Goal: Task Accomplishment & Management: Complete application form

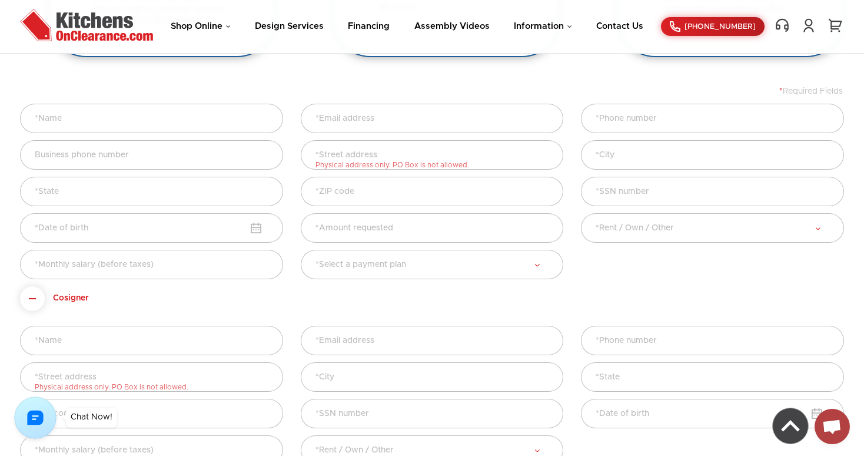
scroll to position [413, 0]
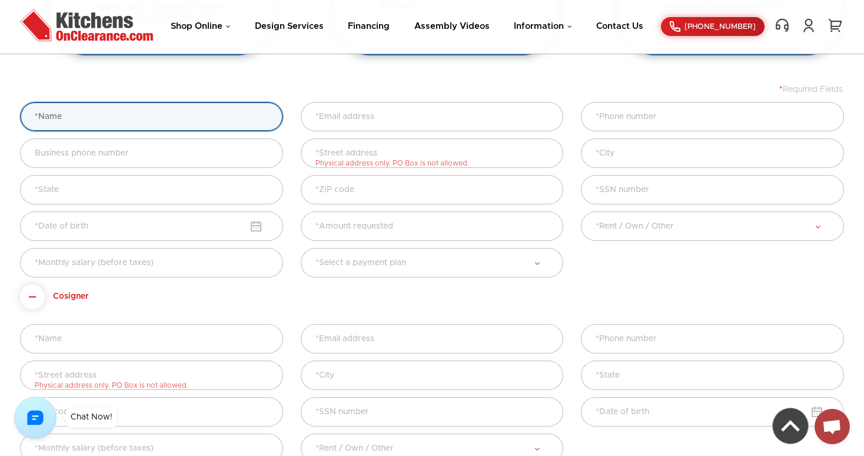
click at [145, 120] on input "text" at bounding box center [151, 116] width 263 height 29
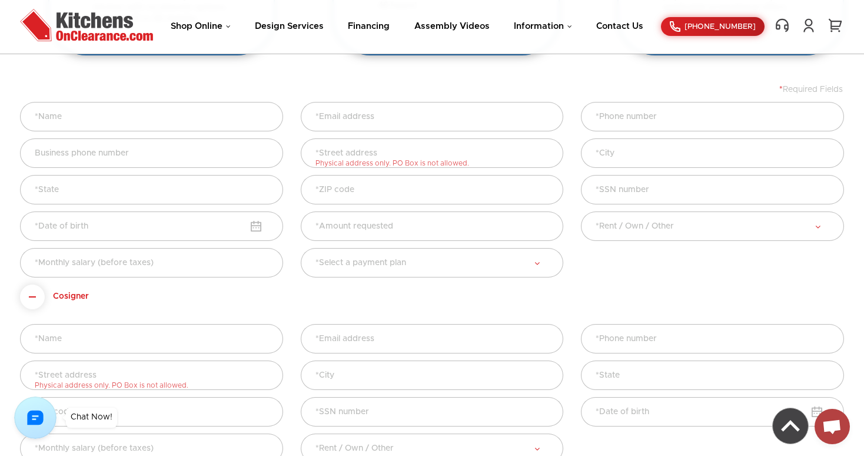
click at [346, 69] on div "How it Works 1 No Interest Options Kitchens On Clearance has partnered with Syn…" at bounding box center [432, 183] width 824 height 710
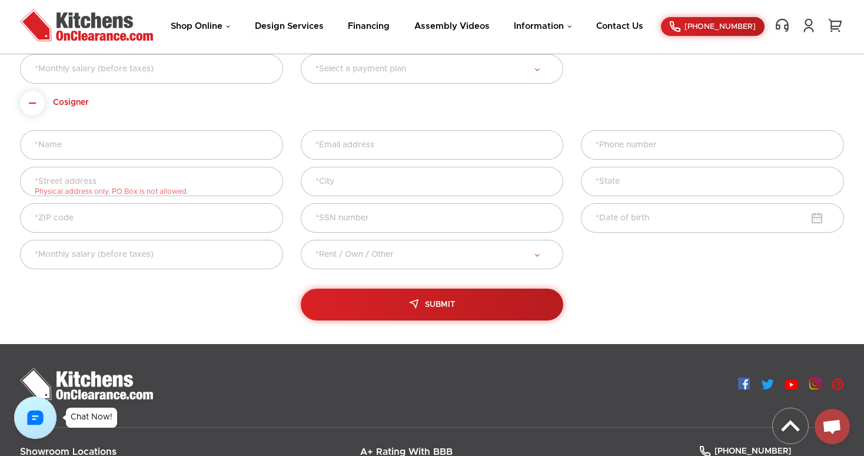
scroll to position [585, 0]
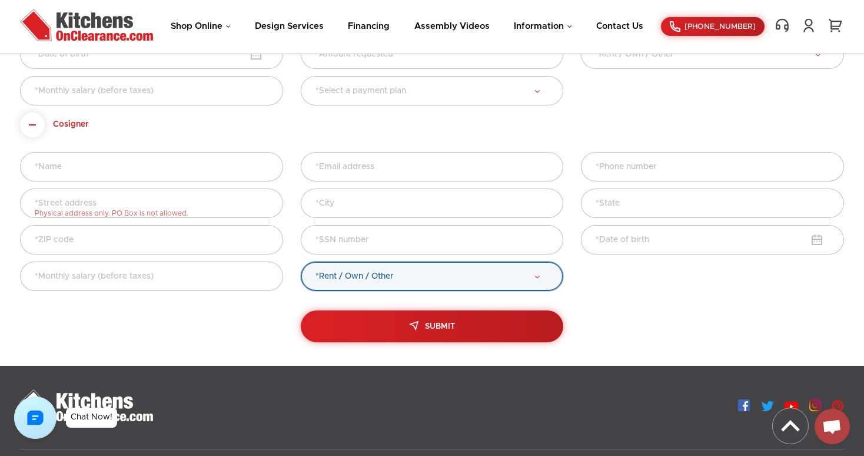
click at [392, 286] on select "*Rent / Own / Other RENT OWN OTHER" at bounding box center [432, 275] width 263 height 29
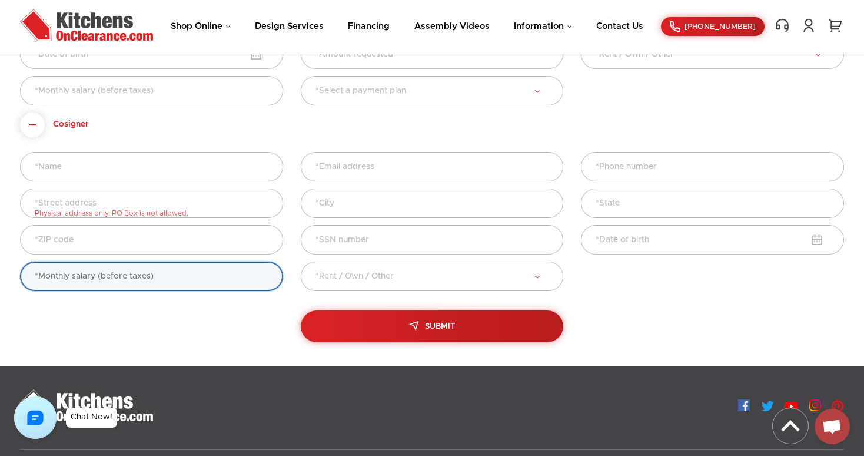
click at [234, 281] on input "text" at bounding box center [151, 275] width 263 height 29
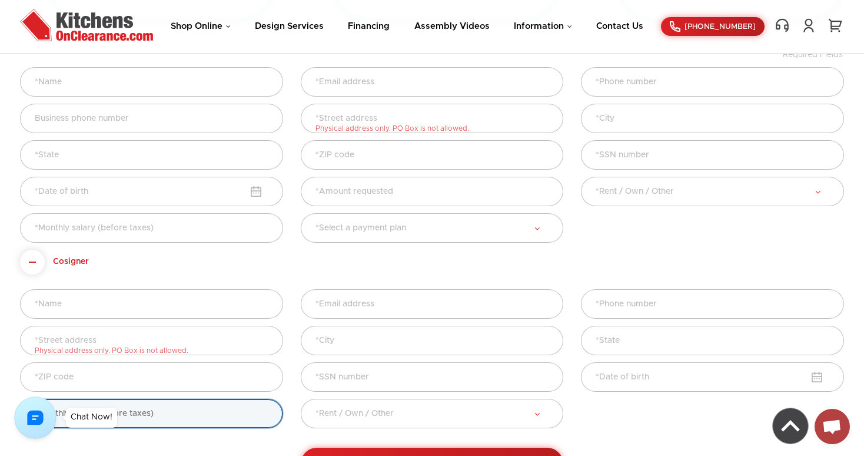
scroll to position [444, 0]
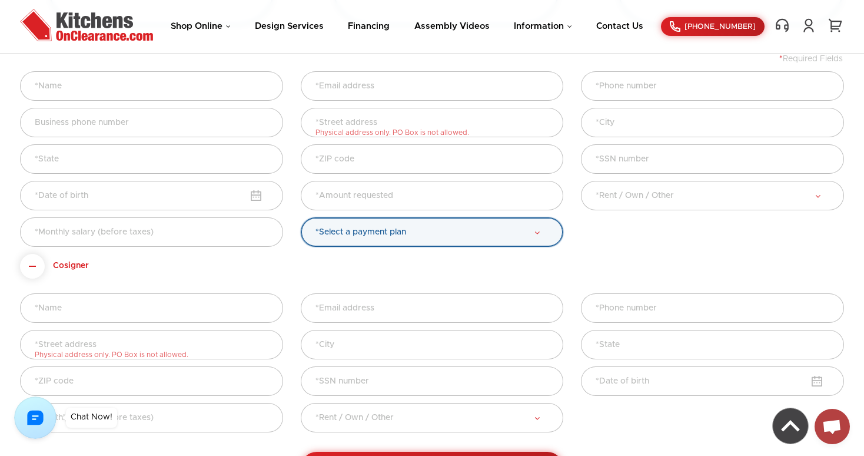
click at [468, 240] on select "*Select a payment plan 6 Months No Interest 12 Months No Interest (Limited addi…" at bounding box center [432, 231] width 263 height 29
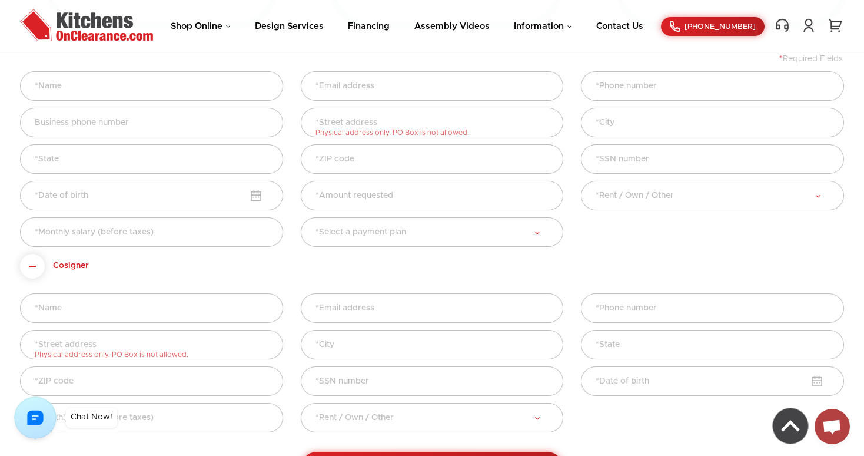
click at [451, 267] on form "* Required Fields *State [US_STATE]" at bounding box center [432, 269] width 824 height 430
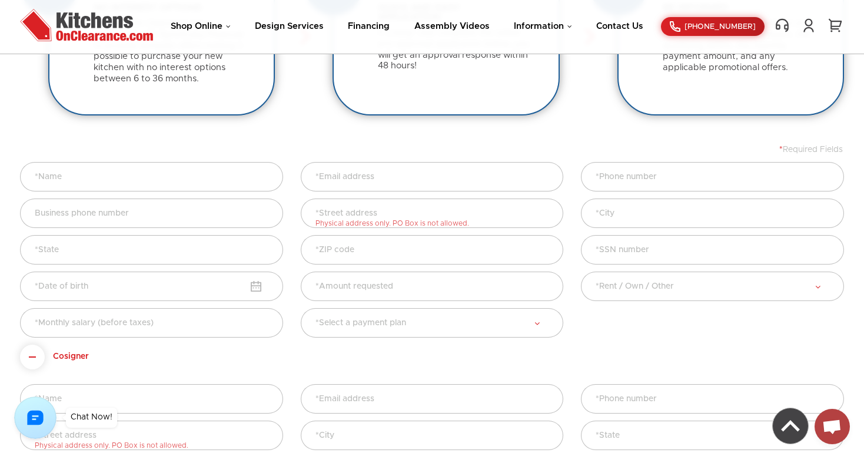
scroll to position [411, 0]
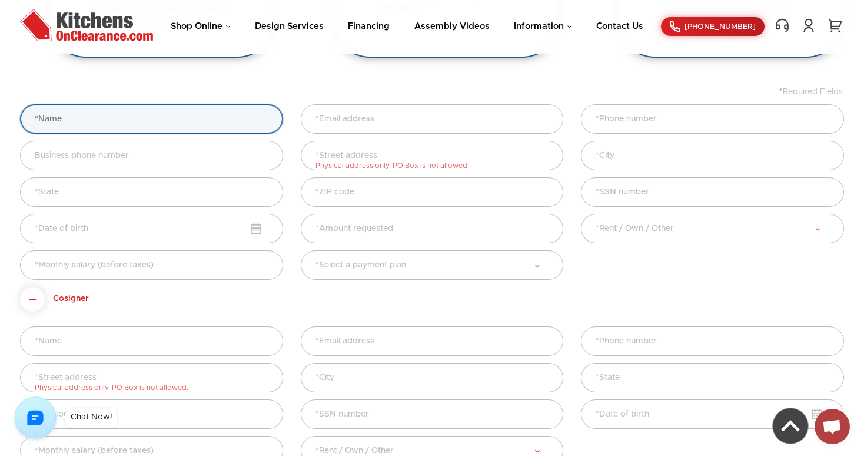
click at [170, 117] on input "text" at bounding box center [151, 118] width 263 height 29
type input "tester"
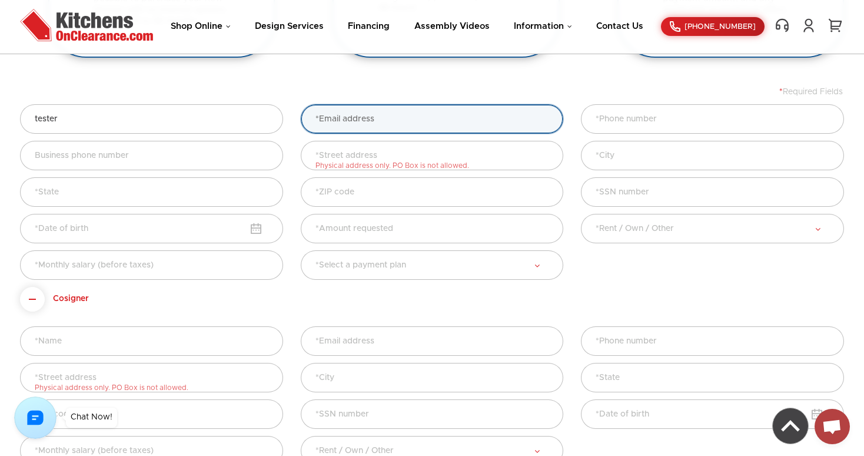
click at [372, 117] on input "text" at bounding box center [432, 118] width 263 height 29
type input "[EMAIL_ADDRESS][DOMAIN_NAME]"
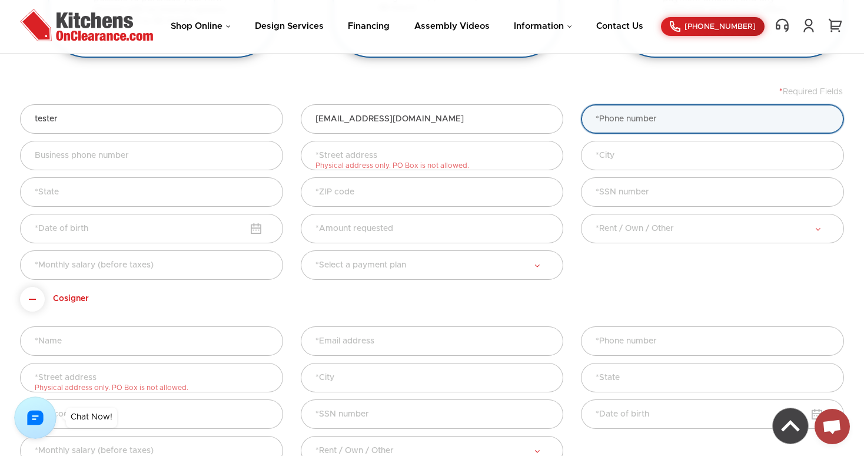
click at [662, 121] on input "text" at bounding box center [712, 118] width 263 height 29
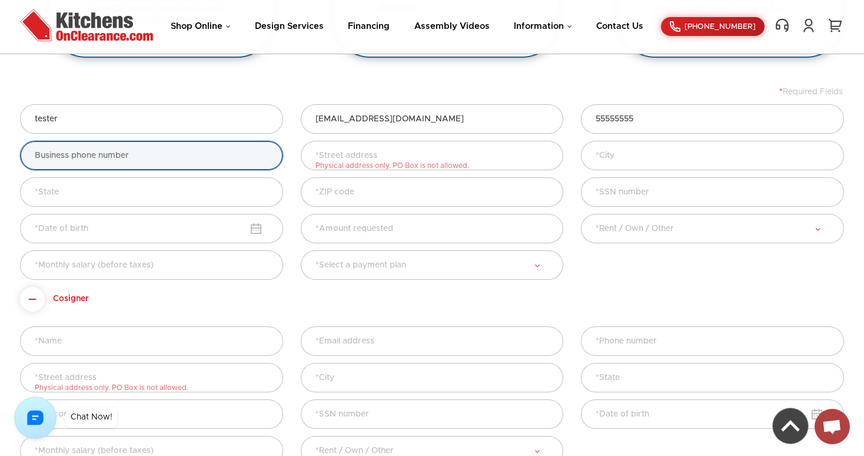
click at [178, 160] on input "text" at bounding box center [151, 155] width 263 height 29
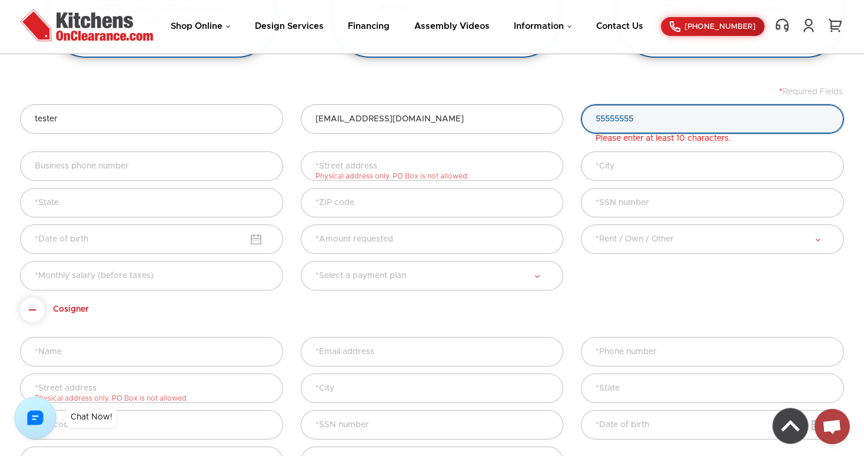
click at [644, 121] on input "55555555" at bounding box center [712, 118] width 263 height 29
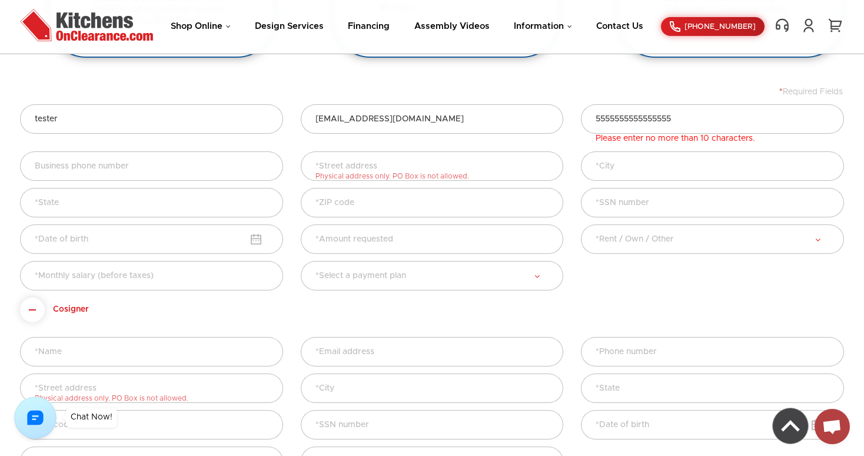
click at [637, 142] on label "Please enter no more than 10 characters." at bounding box center [668, 138] width 174 height 8
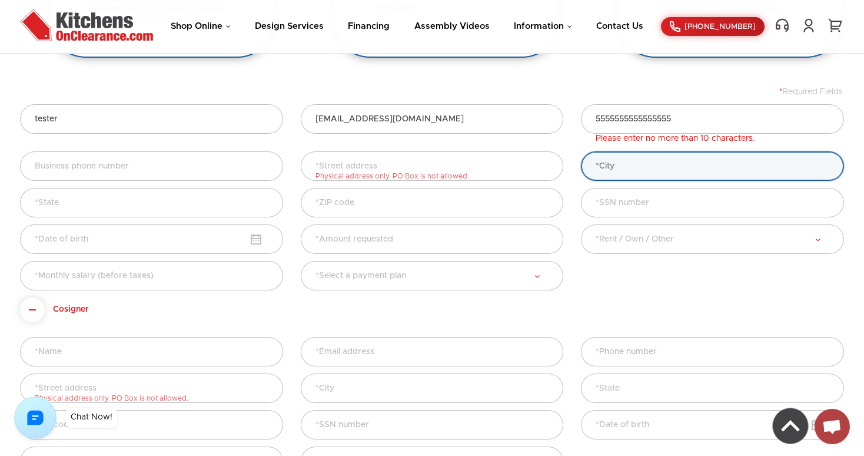
click at [639, 160] on input "text" at bounding box center [712, 165] width 263 height 29
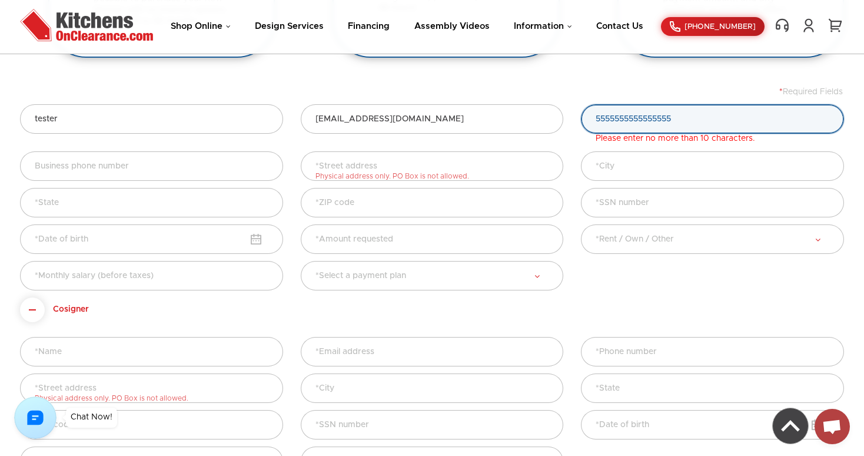
click at [687, 105] on input "5555555555555555" at bounding box center [712, 118] width 263 height 29
drag, startPoint x: 687, startPoint y: 115, endPoint x: 564, endPoint y: 115, distance: 122.5
click at [564, 115] on div "tester [EMAIL_ADDRESS][DOMAIN_NAME] 5555555555555555 Please enter no more than …" at bounding box center [432, 127] width 842 height 47
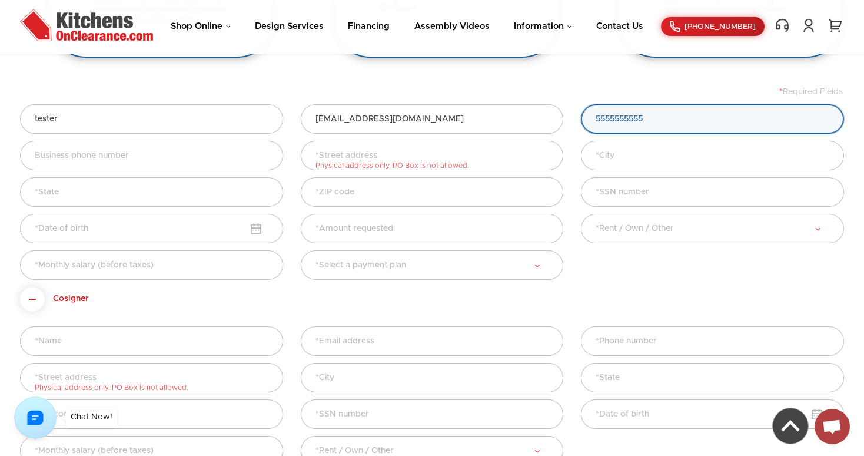
type input "5555555555"
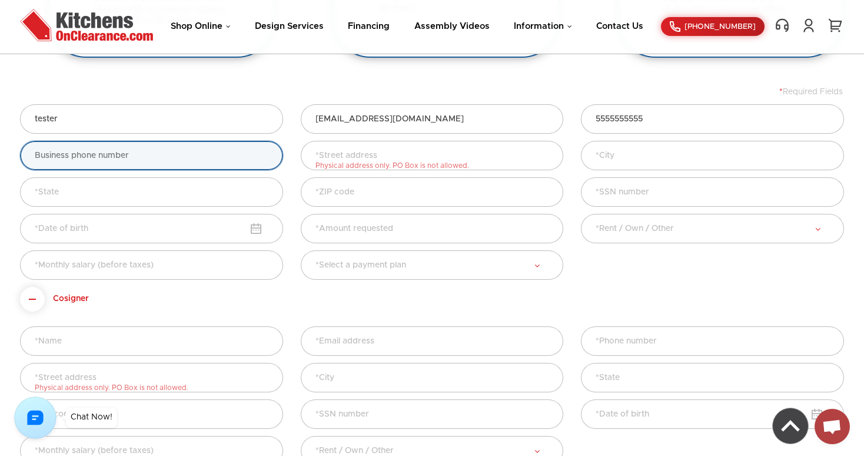
click at [152, 162] on input "text" at bounding box center [151, 155] width 263 height 29
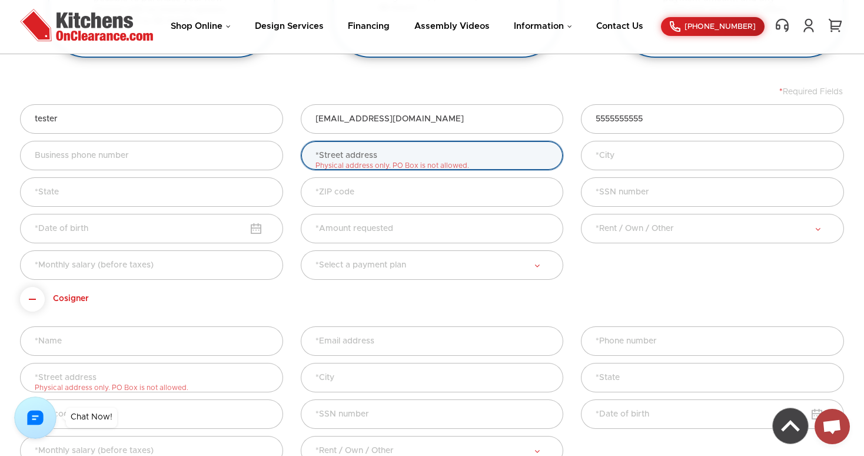
click at [375, 161] on input "text" at bounding box center [432, 155] width 263 height 29
type input "123 summber dr"
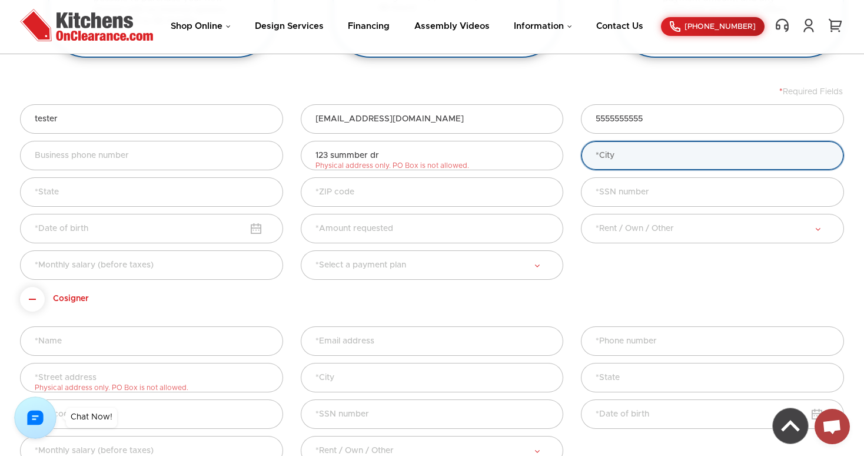
click at [622, 155] on input "text" at bounding box center [712, 155] width 263 height 29
type input "[GEOGRAPHIC_DATA]"
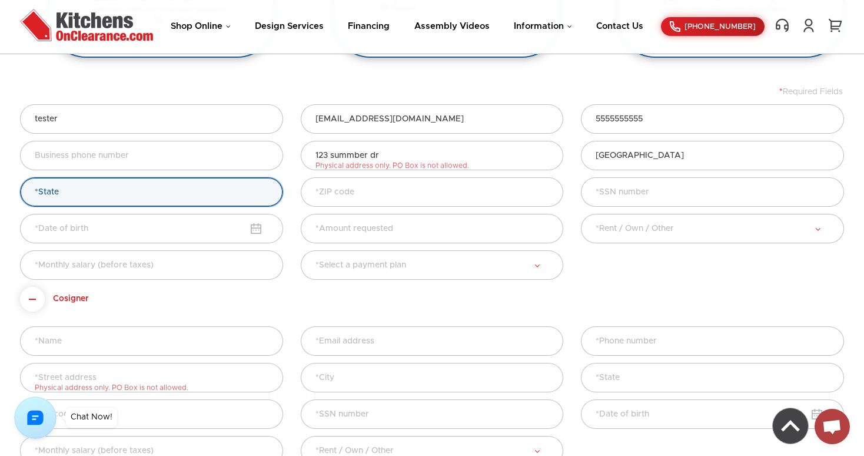
click at [145, 193] on select "*State [US_STATE] [US_STATE] [US_STATE] [US_STATE] [US_STATE] [US_STATE] [US_ST…" at bounding box center [151, 191] width 263 height 29
select select "FL-[US_STATE]"
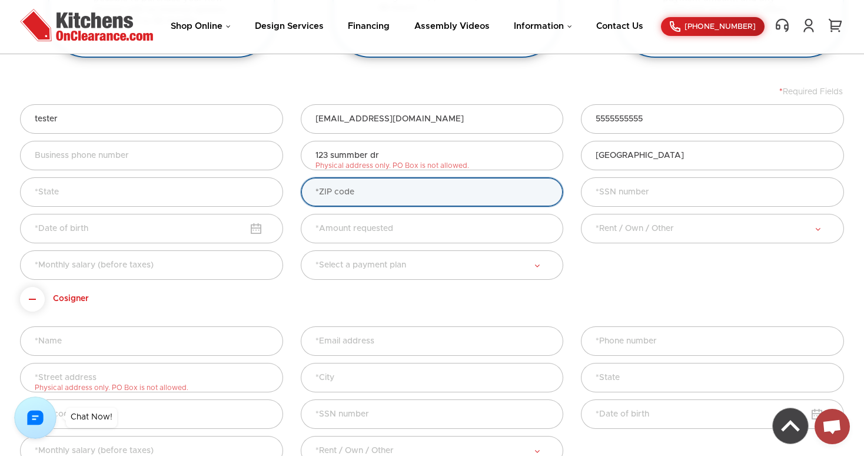
click at [359, 190] on input "text" at bounding box center [432, 191] width 263 height 29
type input "55555"
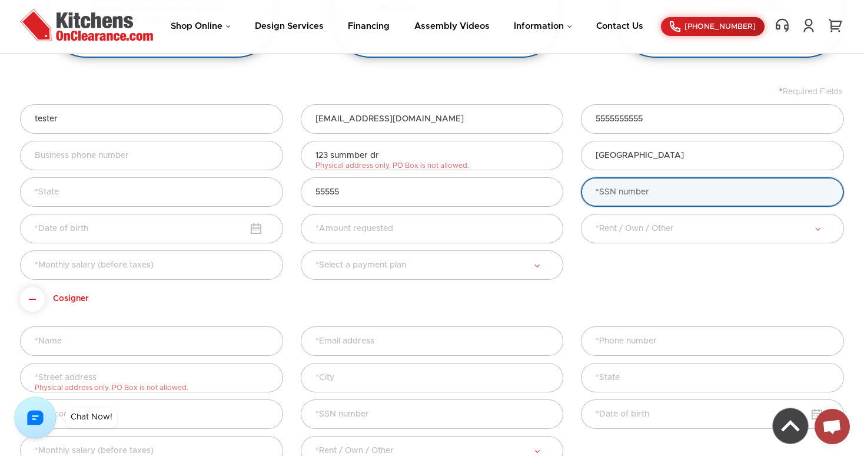
click at [634, 196] on input "text" at bounding box center [712, 191] width 263 height 29
type input "999-99-9999"
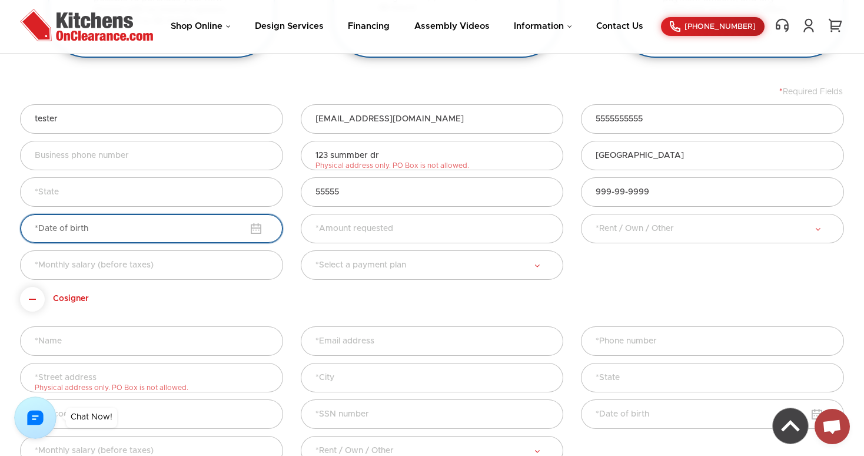
click at [108, 234] on input "text" at bounding box center [151, 228] width 263 height 29
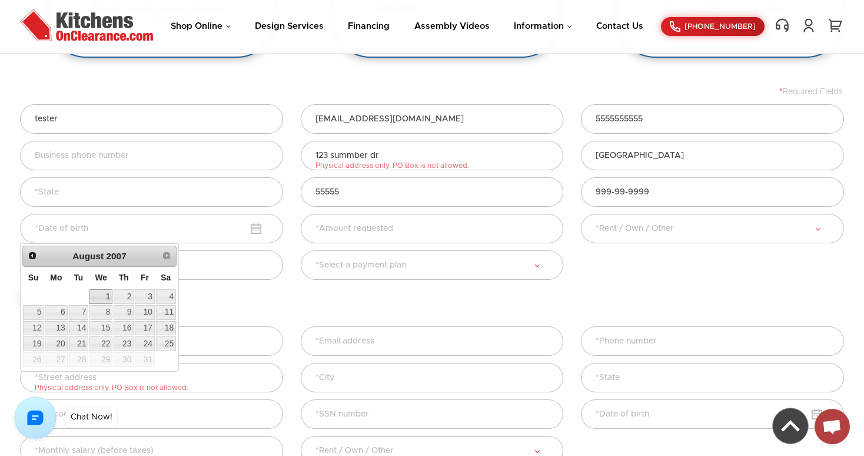
click at [104, 296] on link "1" at bounding box center [101, 296] width 23 height 15
type input "[DATE]"
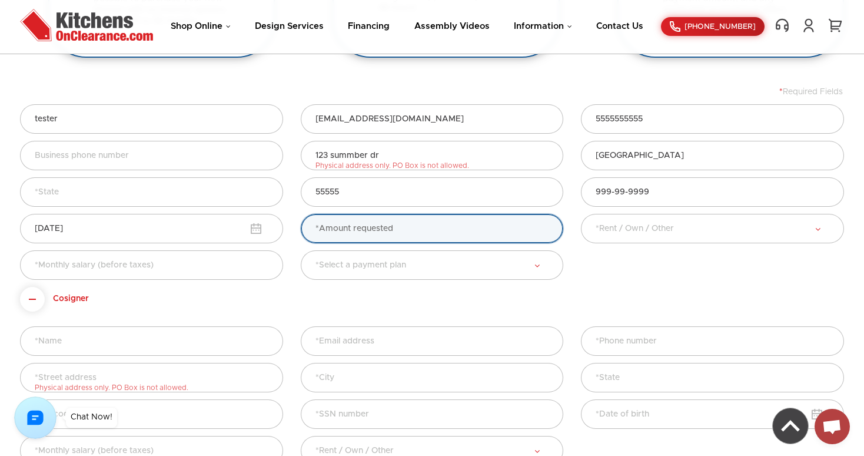
click at [380, 229] on input "text" at bounding box center [432, 228] width 263 height 29
type input "10000"
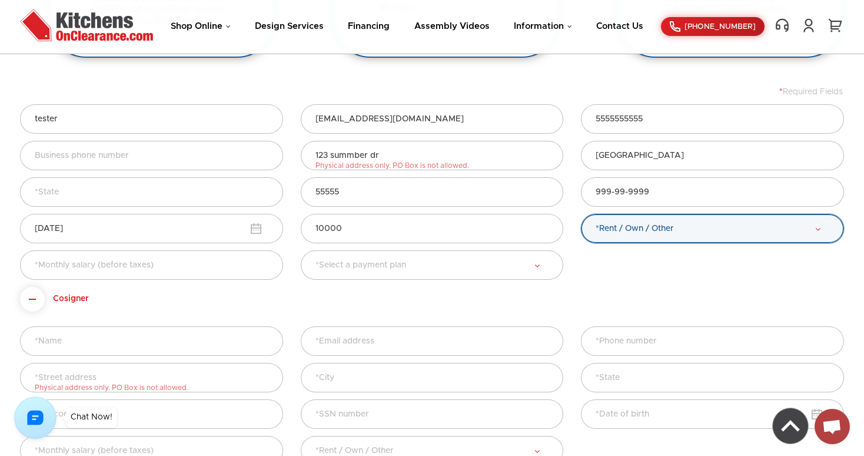
click at [615, 228] on select "*Rent / Own / Other RENT OWN OTHER" at bounding box center [712, 228] width 263 height 29
select select "Rent"
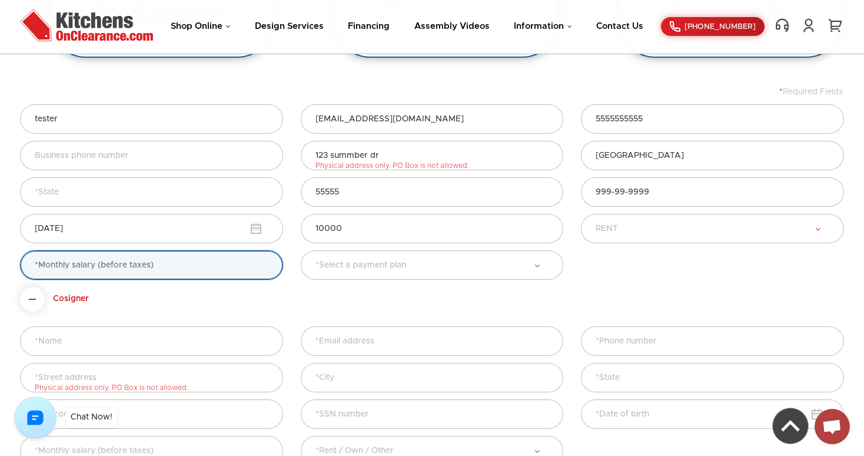
click at [241, 259] on input "text" at bounding box center [151, 264] width 263 height 29
type input "100000"
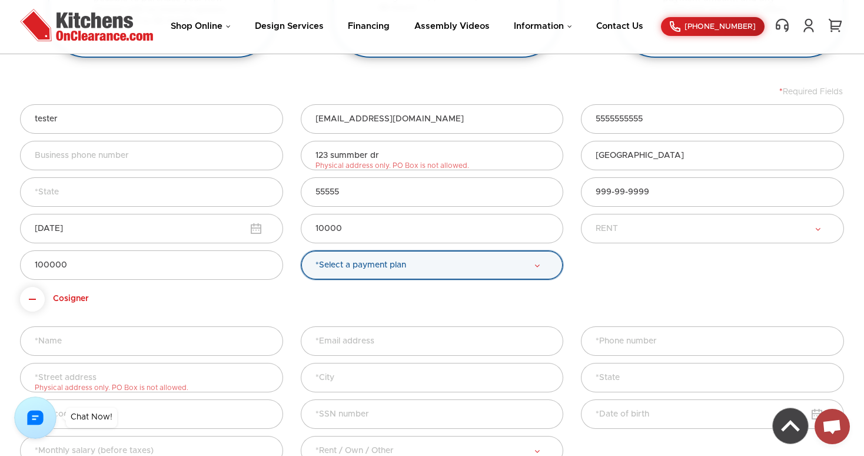
click at [369, 266] on select "*Select a payment plan 6 Months No Interest 12 Months No Interest (Limited addi…" at bounding box center [432, 264] width 263 height 29
select select "24-month"
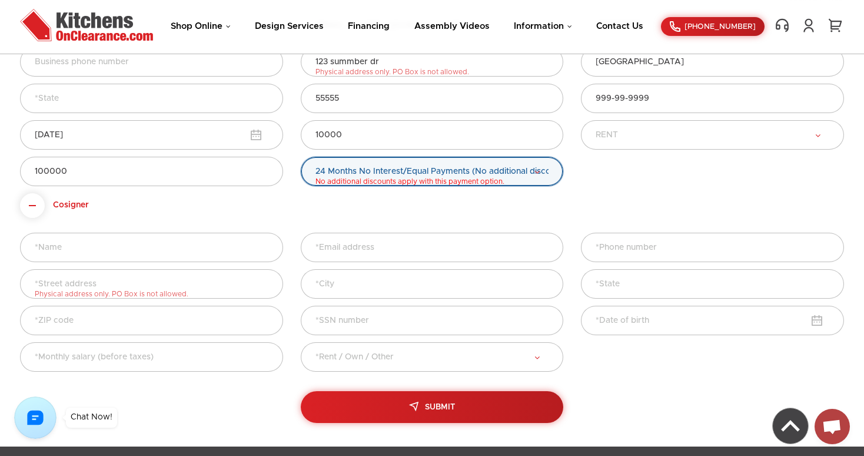
scroll to position [519, 0]
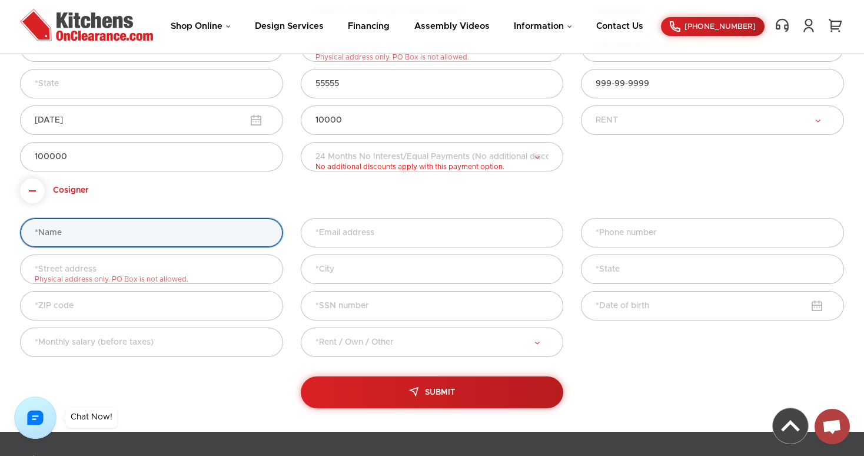
click at [146, 241] on input "text" at bounding box center [151, 232] width 263 height 29
type input "tester2"
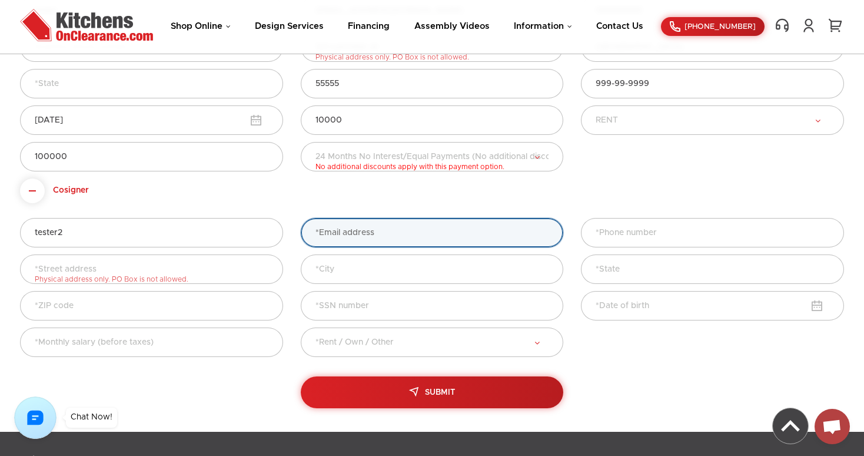
click at [363, 233] on input "email" at bounding box center [432, 232] width 263 height 29
type input "[EMAIL_ADDRESS][DOMAIN_NAME]"
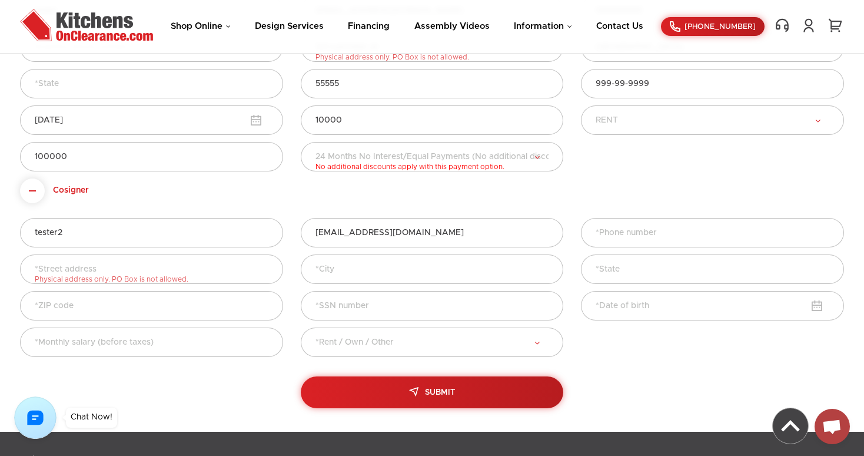
click at [426, 193] on form "* Required Fields tester [EMAIL_ADDRESS][DOMAIN_NAME] 5555555555 [GEOGRAPHIC_DA…" at bounding box center [432, 194] width 824 height 430
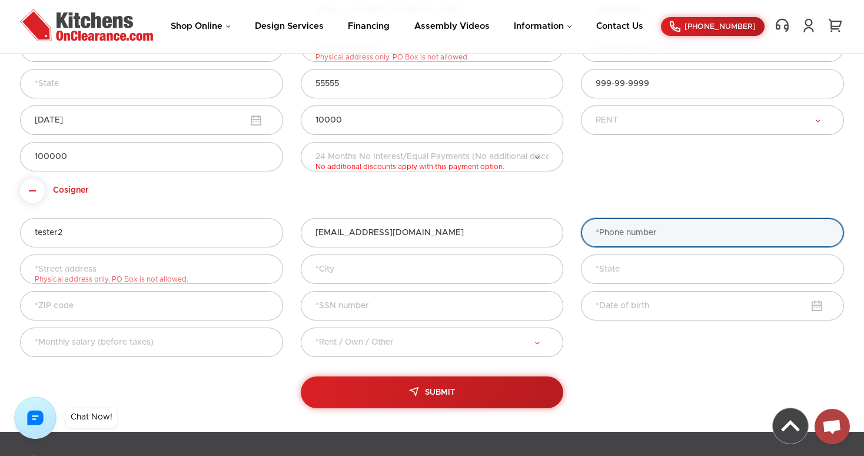
click at [651, 245] on input "text" at bounding box center [712, 232] width 263 height 29
type input "666666666666666666"
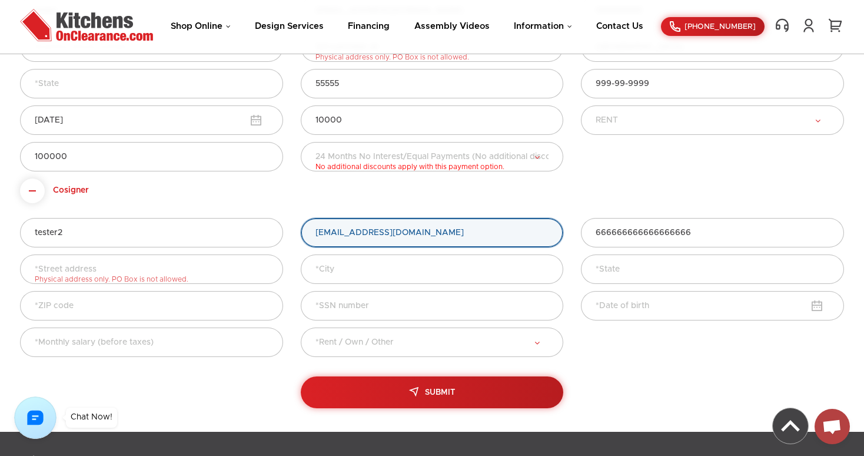
click at [429, 237] on input "[EMAIL_ADDRESS][DOMAIN_NAME]" at bounding box center [432, 232] width 263 height 29
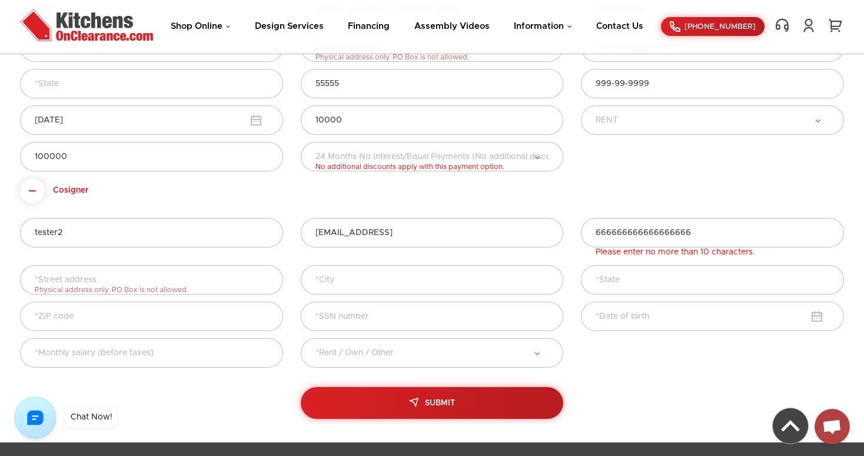
click at [429, 210] on div "tester2 [EMAIL_ADDRESS] 666666666666666666 Please enter no more than 10 charact…" at bounding box center [432, 295] width 824 height 184
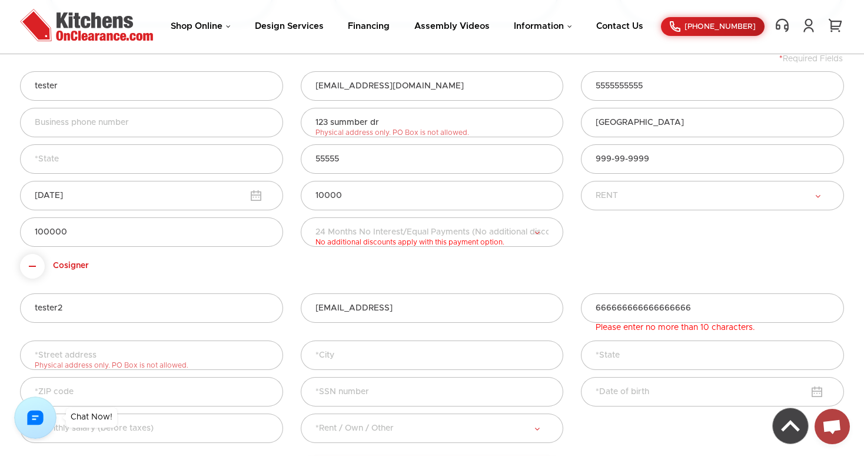
scroll to position [467, 0]
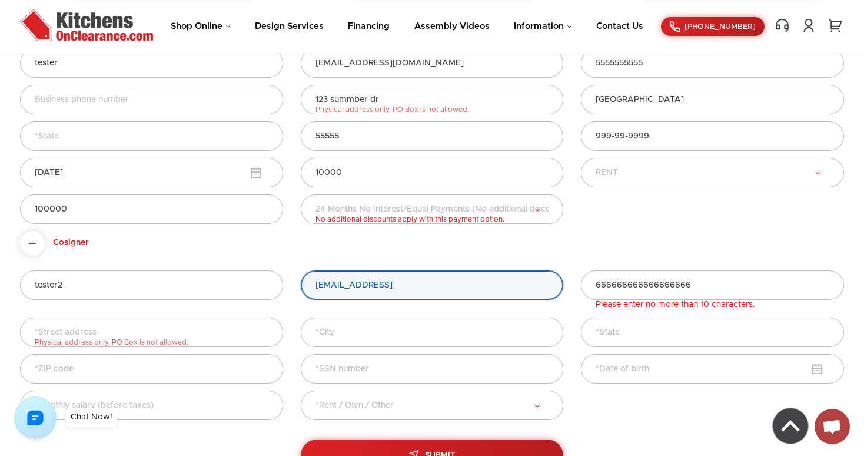
drag, startPoint x: 446, startPoint y: 290, endPoint x: 280, endPoint y: 276, distance: 167.3
click at [280, 276] on div "tester2 [EMAIL_ADDRESS] 666666666666666666 Please enter no more than 10 charact…" at bounding box center [432, 293] width 842 height 47
type input "hey1234@hey"
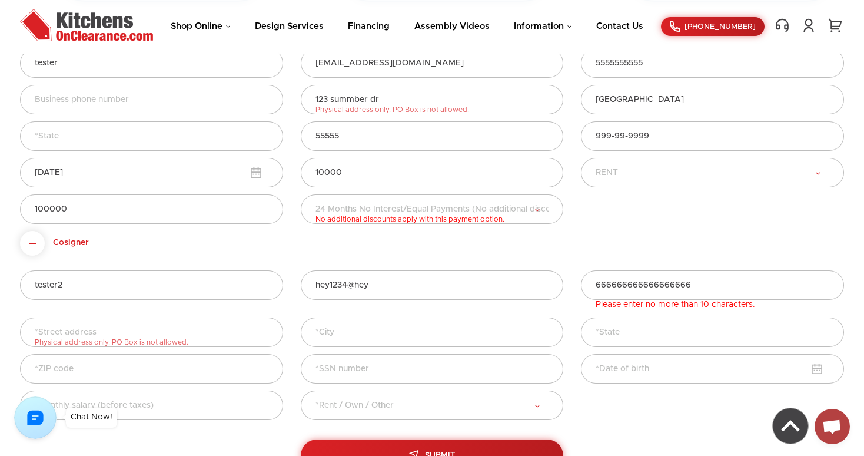
click at [387, 243] on form "* Required Fields tester [EMAIL_ADDRESS][DOMAIN_NAME] 5555555555 [GEOGRAPHIC_DA…" at bounding box center [432, 251] width 824 height 440
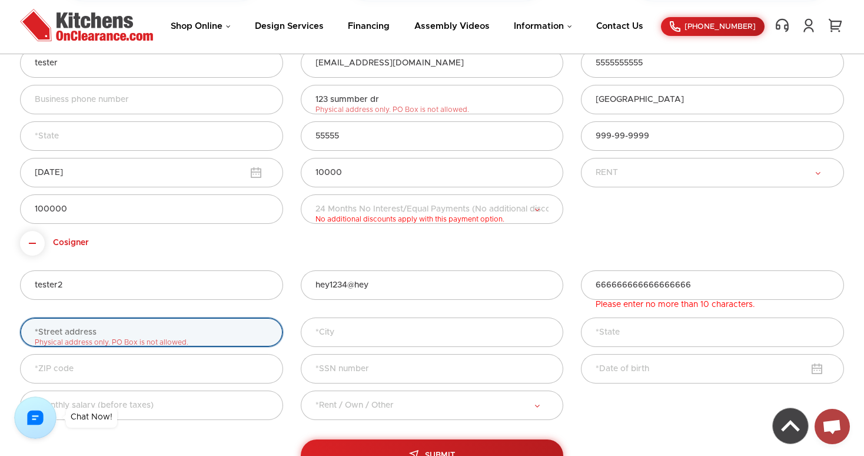
click at [157, 336] on input "text" at bounding box center [151, 331] width 263 height 29
type input "[STREET_ADDRESS][PERSON_NAME]"
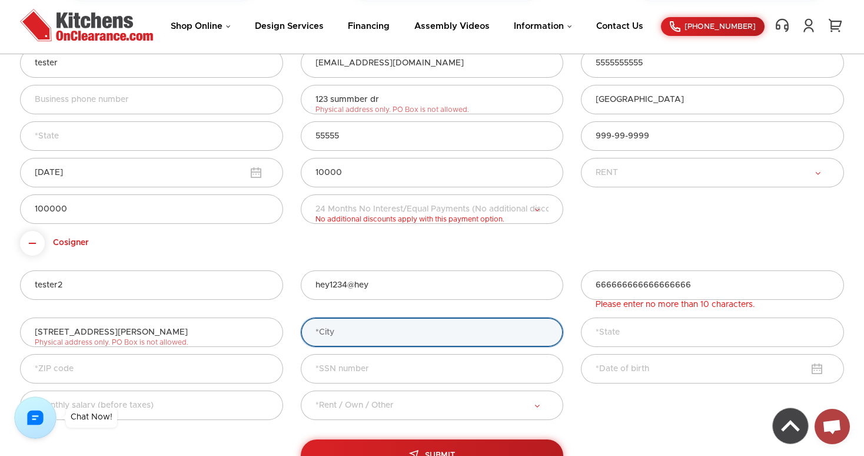
click at [355, 340] on input "text" at bounding box center [432, 331] width 263 height 29
type input "[GEOGRAPHIC_DATA]"
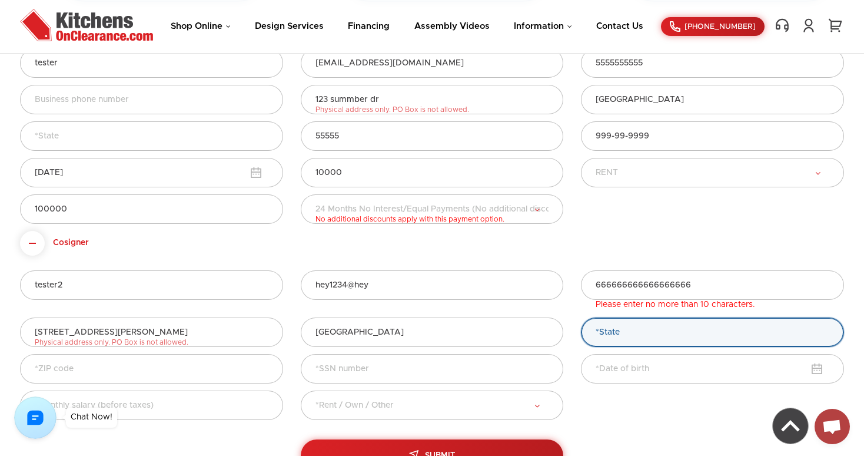
click at [621, 336] on select "*State [US_STATE] [US_STATE] [US_STATE] [US_STATE] [US_STATE] [US_STATE] [US_ST…" at bounding box center [712, 331] width 263 height 29
select select "AL-[US_STATE]"
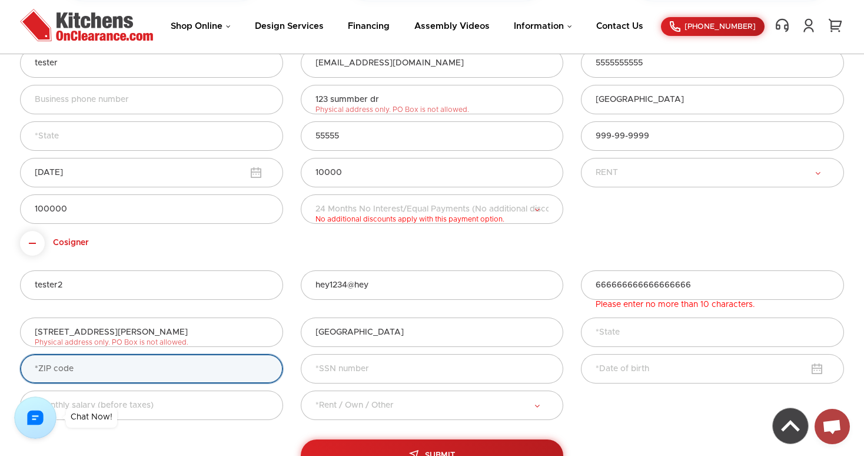
click at [184, 376] on input "text" at bounding box center [151, 368] width 263 height 29
type input "33141"
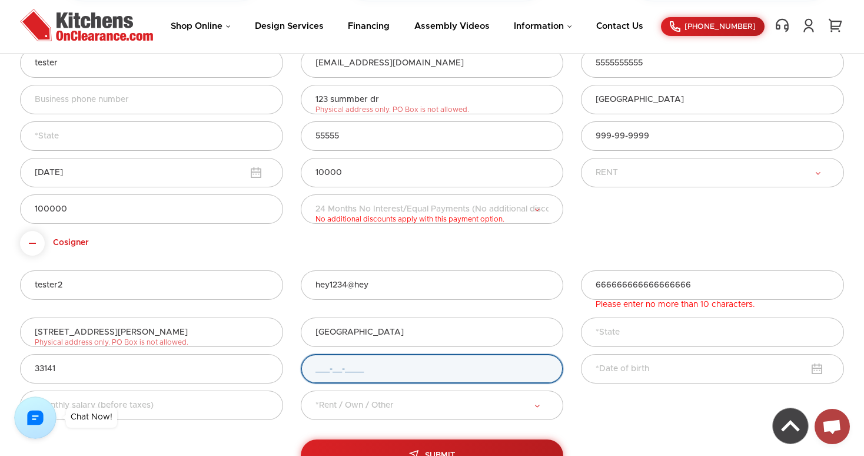
click at [366, 375] on input "___-__-____" at bounding box center [432, 368] width 263 height 29
type input "444-44-4444"
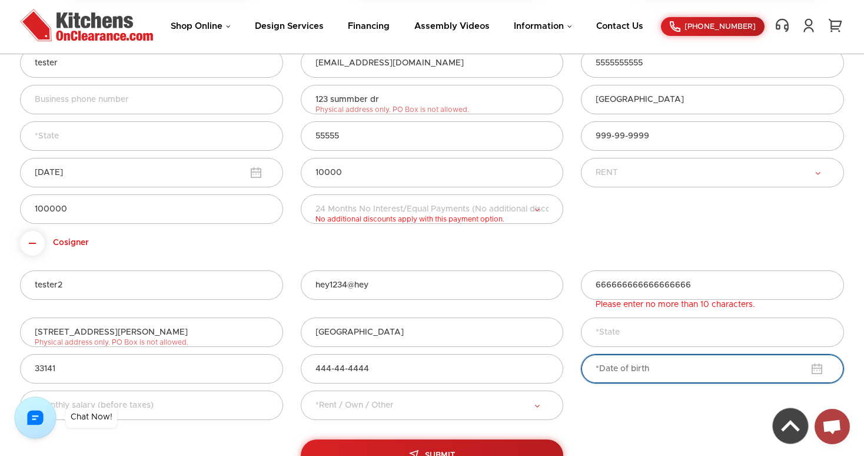
click at [632, 380] on input "text" at bounding box center [712, 368] width 263 height 29
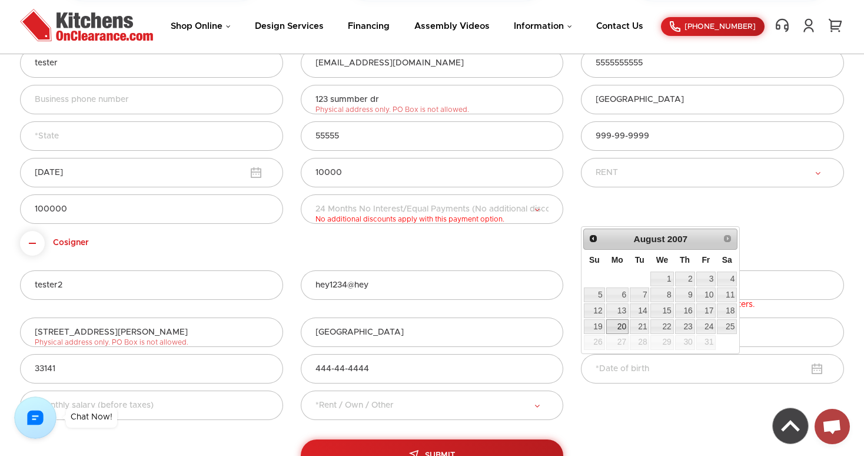
click at [621, 320] on link "20" at bounding box center [618, 326] width 22 height 15
type input "[DATE]"
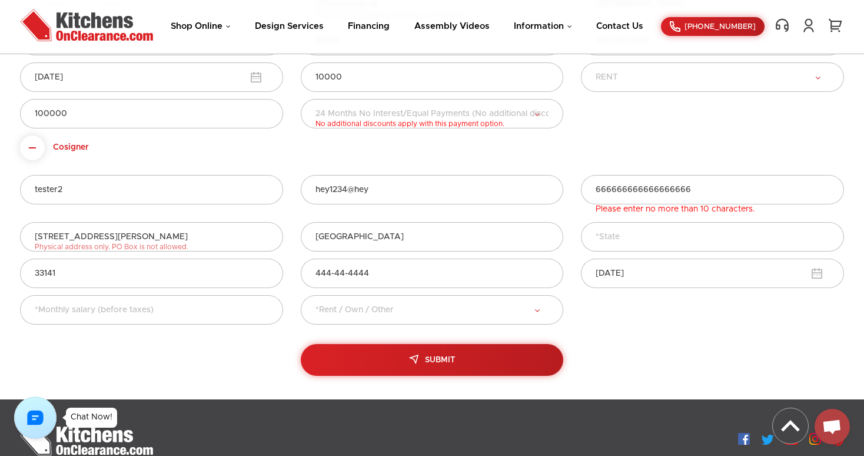
scroll to position [564, 0]
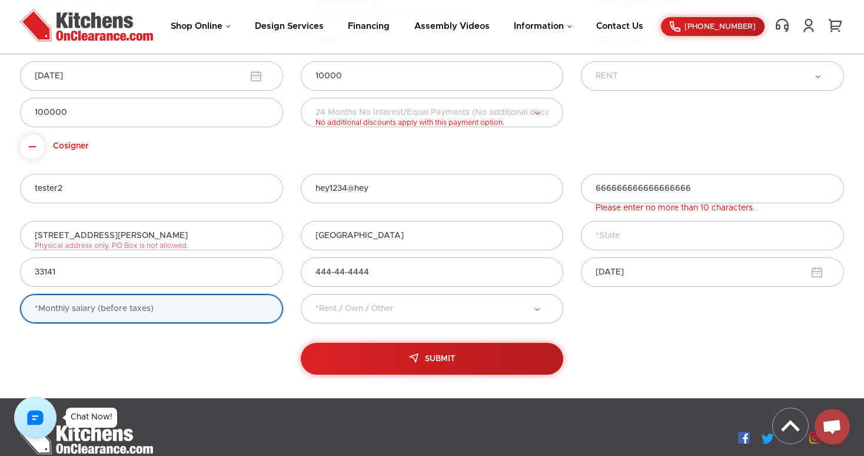
click at [148, 307] on input "text" at bounding box center [151, 308] width 263 height 29
type input "999999"
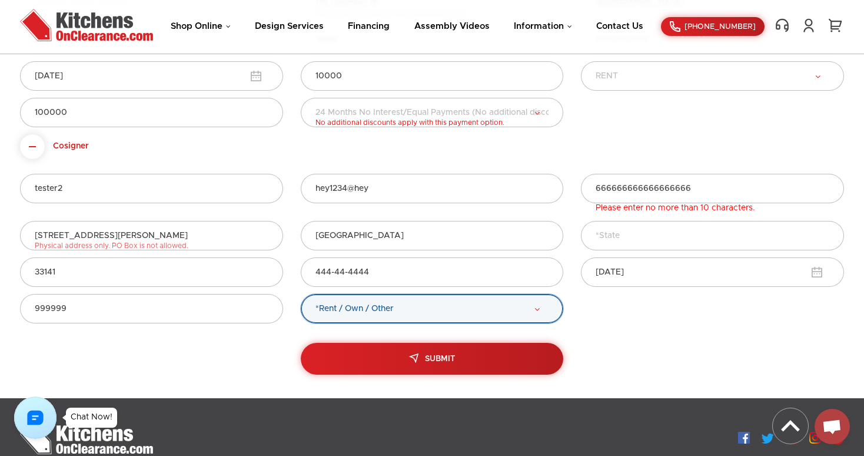
click at [342, 306] on select "*Rent / Own / Other RENT OWN OTHER" at bounding box center [432, 308] width 263 height 29
select select "Own"
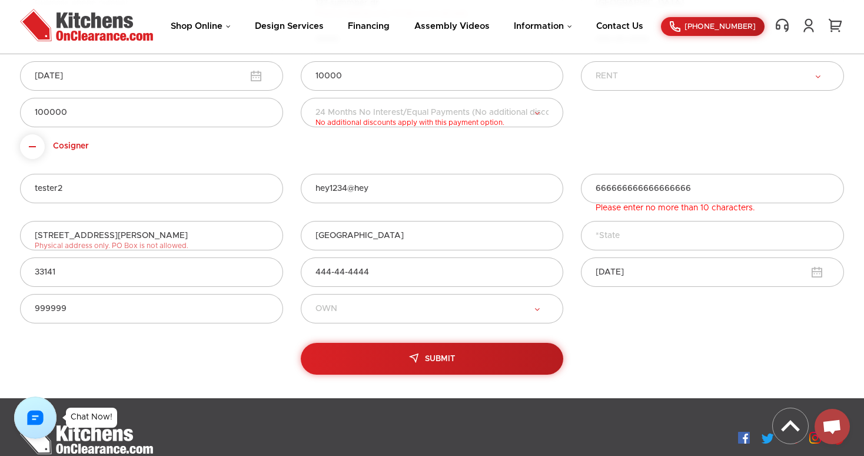
click at [232, 353] on div "Submit" at bounding box center [432, 359] width 842 height 32
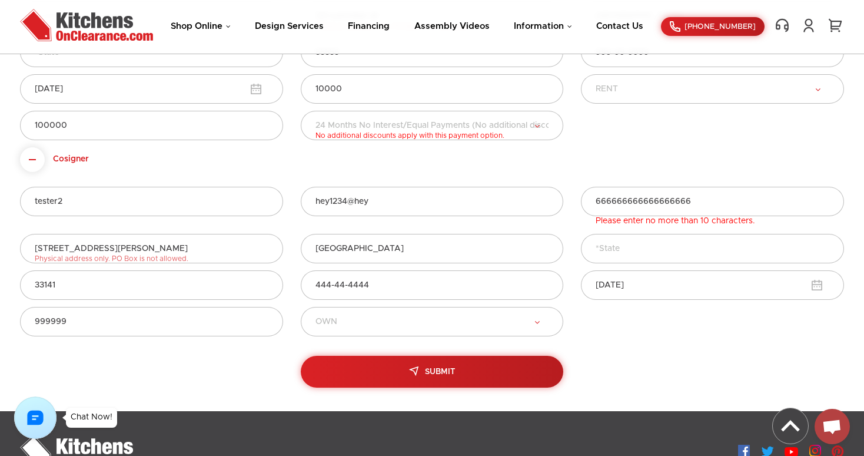
scroll to position [553, 0]
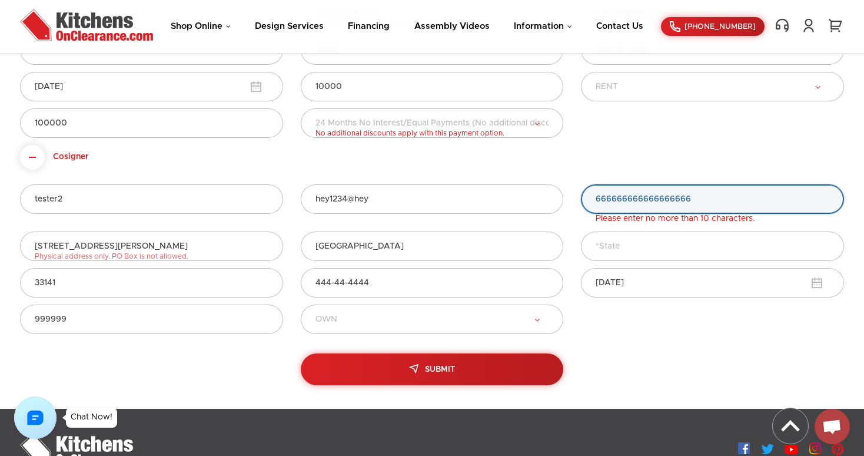
click at [709, 200] on input "666666666666666666" at bounding box center [712, 198] width 263 height 29
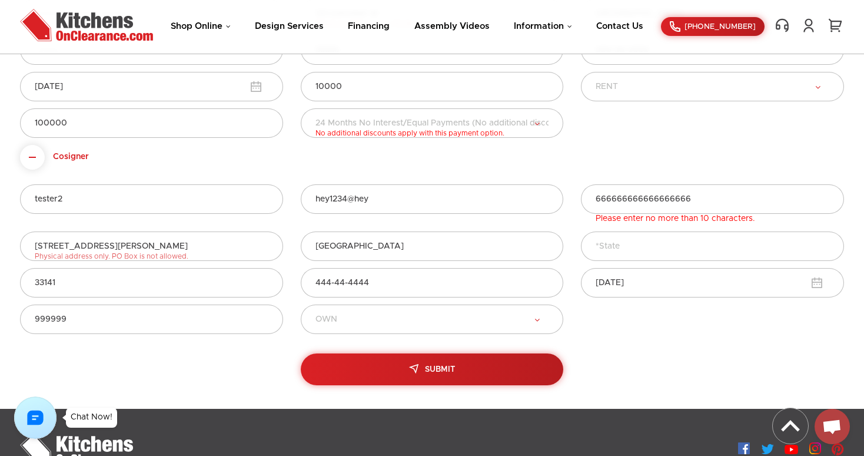
click at [589, 175] on div "tester2 hey1234@hey 666666666666666666 Please enter no more than 10 characters.…" at bounding box center [432, 262] width 824 height 184
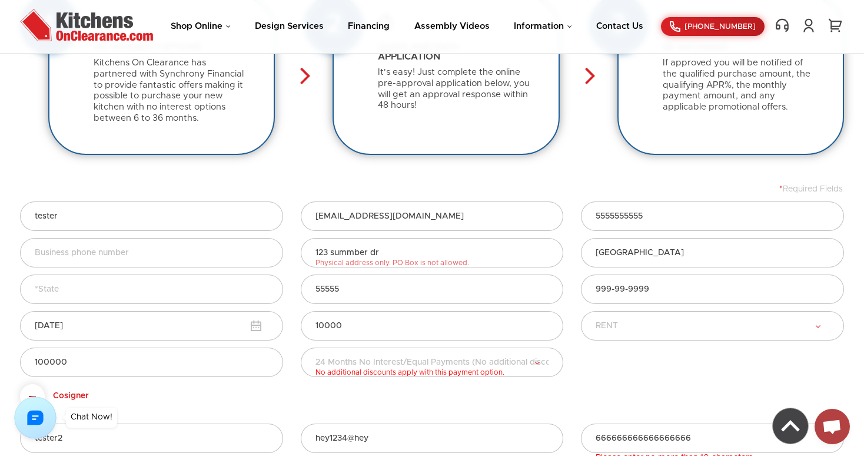
scroll to position [384, 0]
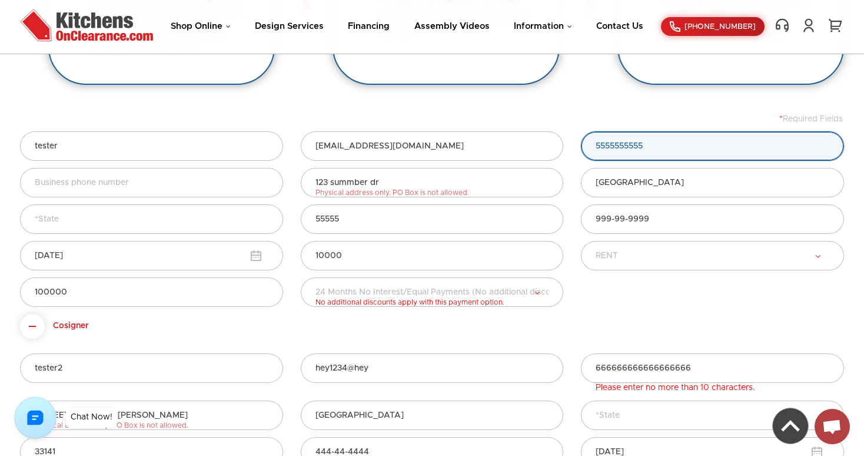
click at [649, 155] on input "5555555555" at bounding box center [712, 145] width 263 height 29
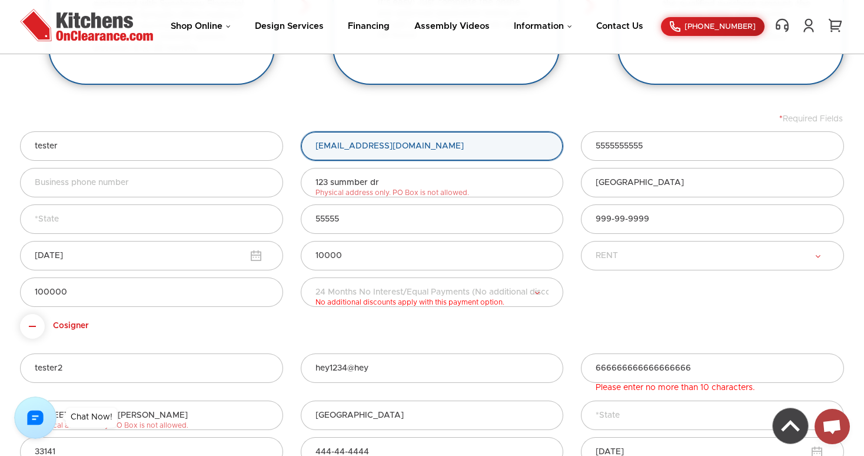
click at [512, 150] on input "[EMAIL_ADDRESS][DOMAIN_NAME]" at bounding box center [432, 145] width 263 height 29
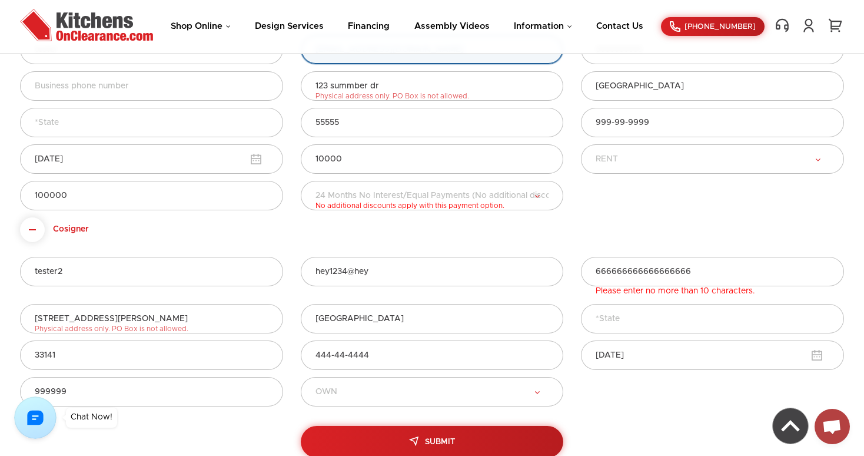
scroll to position [603, 0]
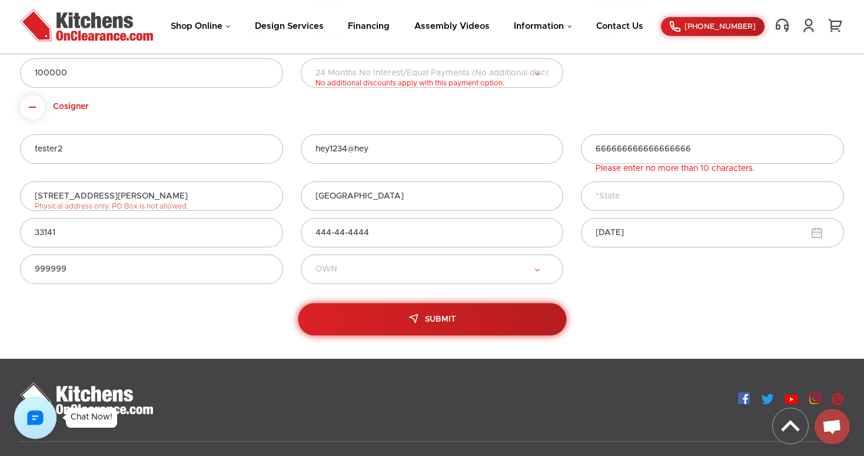
click at [452, 319] on span "Submit" at bounding box center [440, 319] width 31 height 8
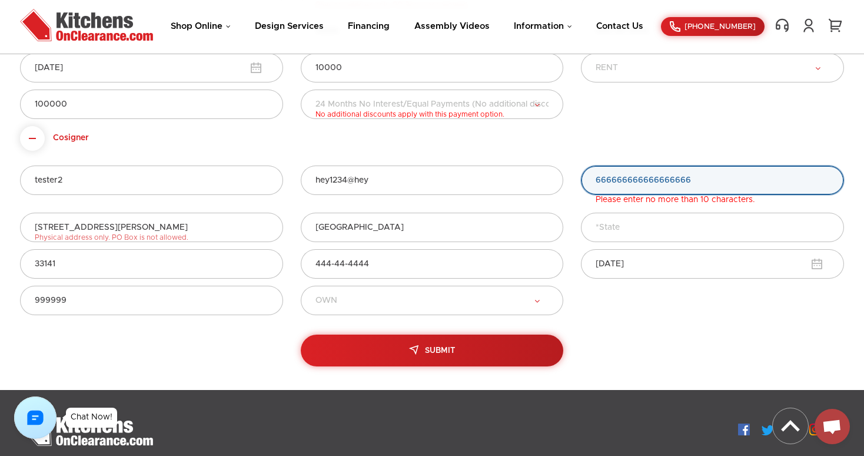
scroll to position [571, 0]
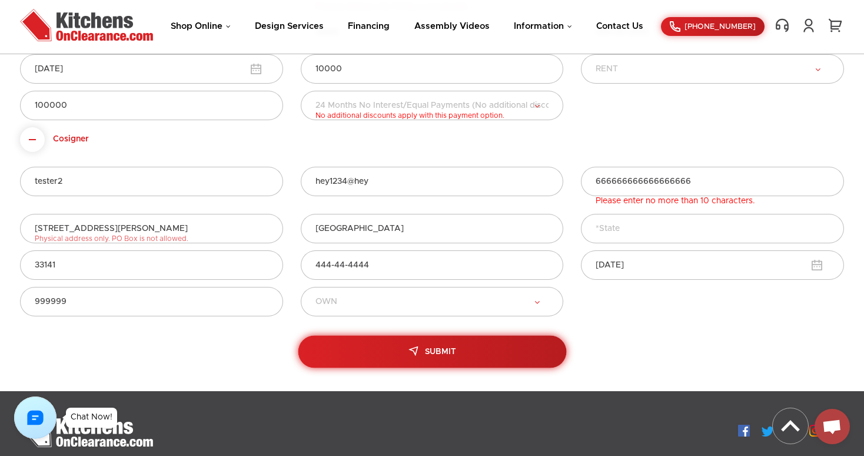
click at [452, 343] on button "Submit" at bounding box center [432, 351] width 269 height 32
click at [457, 352] on button "Submit" at bounding box center [432, 351] width 269 height 32
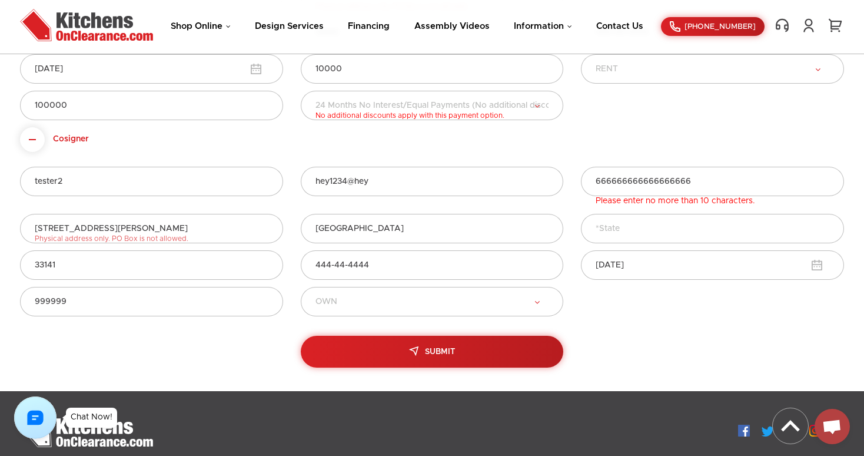
click at [658, 331] on div "999999 *Rent / Own / Other RENT OWN OTHER" at bounding box center [432, 311] width 842 height 49
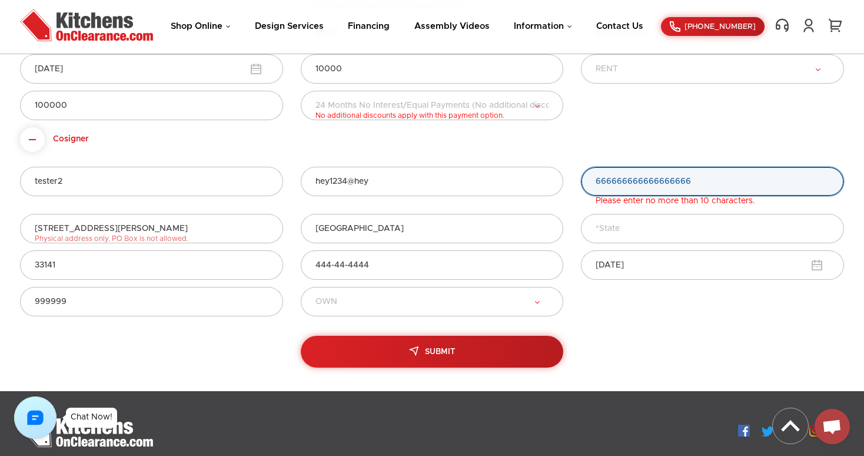
drag, startPoint x: 698, startPoint y: 181, endPoint x: 551, endPoint y: 171, distance: 147.0
click at [551, 171] on div "tester2 hey1234@hey 666666666666666666 Please enter no more than 10 characters." at bounding box center [432, 190] width 842 height 47
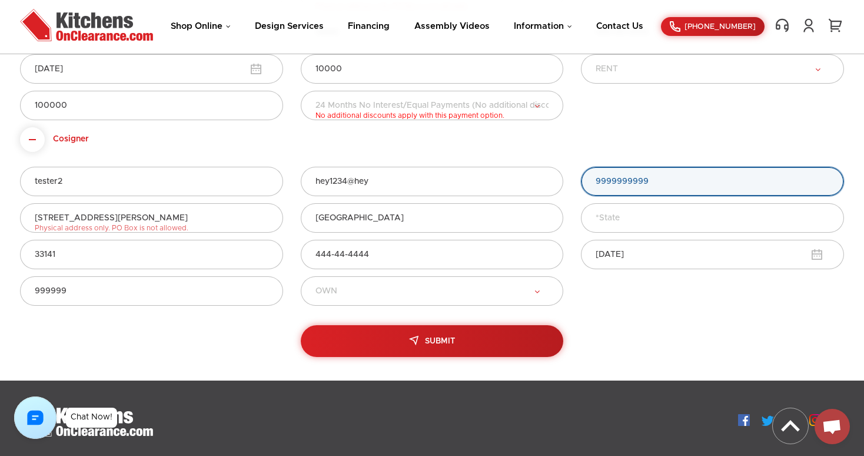
type input "9999999999"
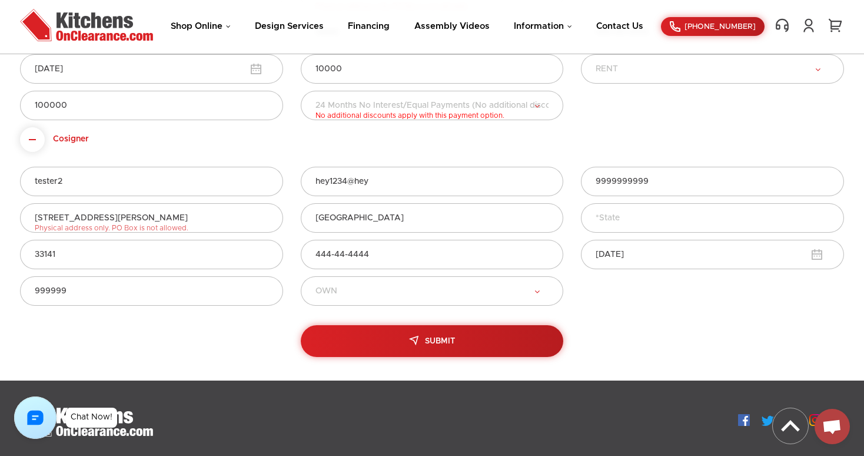
click at [569, 130] on form "* Required Fields tester [EMAIL_ADDRESS][DOMAIN_NAME] 5555555555 [GEOGRAPHIC_DA…" at bounding box center [432, 143] width 824 height 430
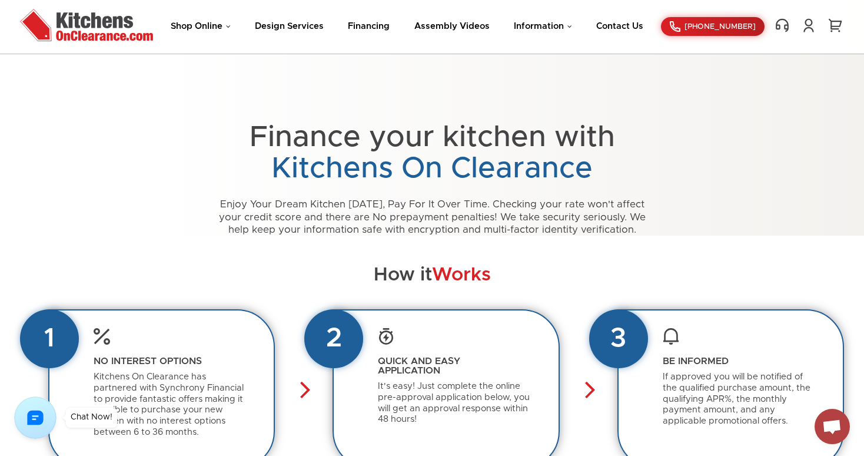
scroll to position [509, 0]
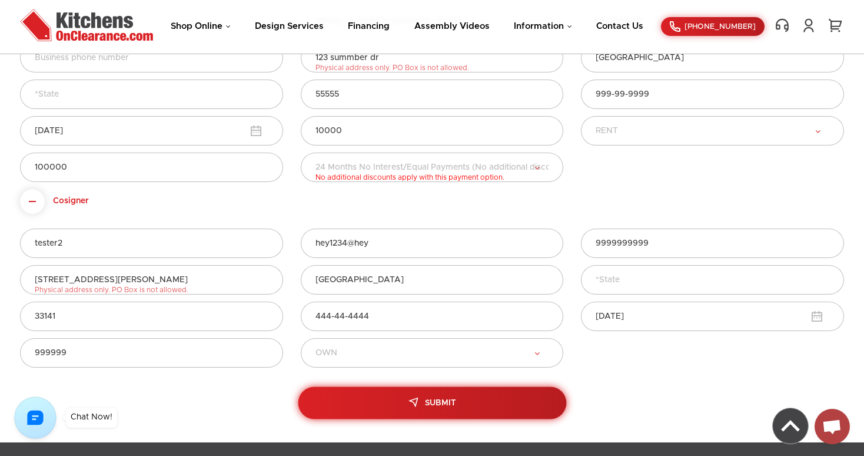
click at [458, 397] on button "Submit" at bounding box center [432, 403] width 269 height 32
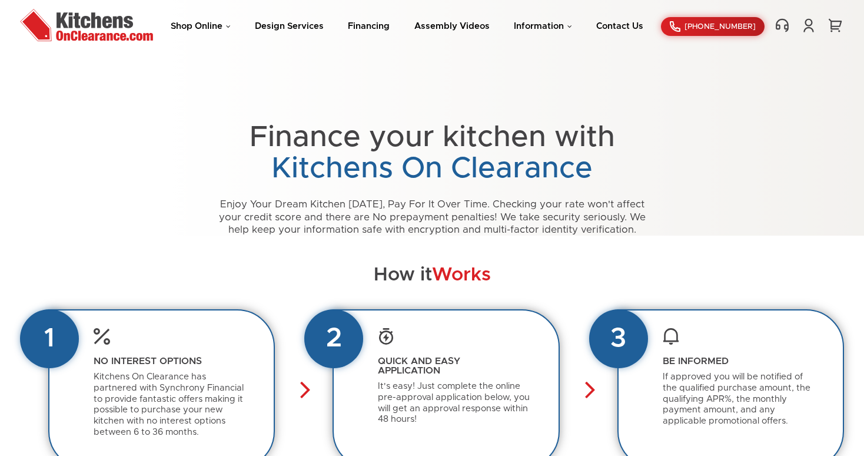
select select "FL-[US_STATE]"
